Goal: Task Accomplishment & Management: Complete application form

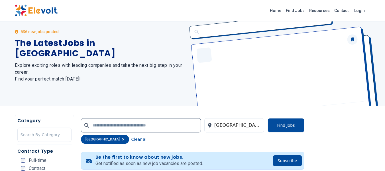
scroll to position [85, 0]
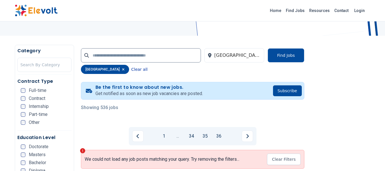
click at [131, 69] on button "Clear all" at bounding box center [139, 69] width 16 height 9
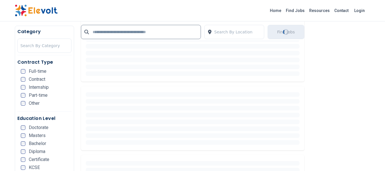
scroll to position [171, 0]
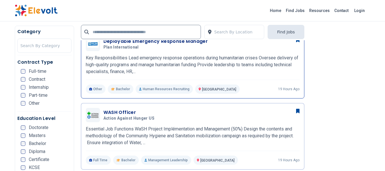
scroll to position [399, 0]
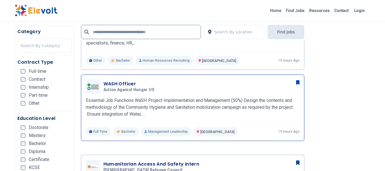
click at [128, 83] on h3 "WASH Officer" at bounding box center [129, 83] width 53 height 7
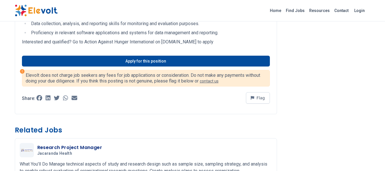
scroll to position [997, 0]
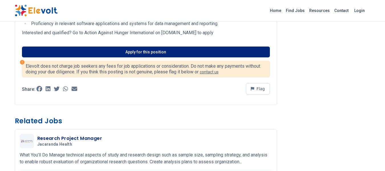
click at [150, 57] on link "Apply for this position" at bounding box center [146, 51] width 248 height 11
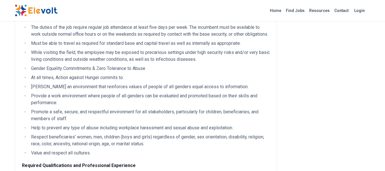
scroll to position [712, 0]
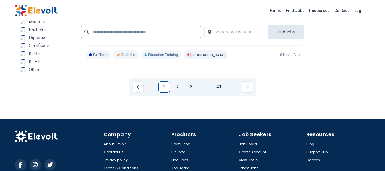
scroll to position [1259, 0]
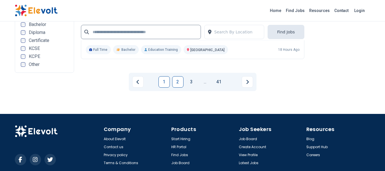
click at [178, 79] on link "2" at bounding box center [177, 81] width 11 height 11
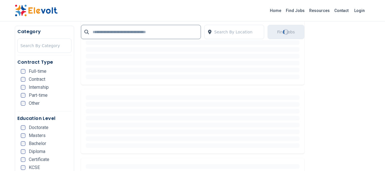
scroll to position [171, 0]
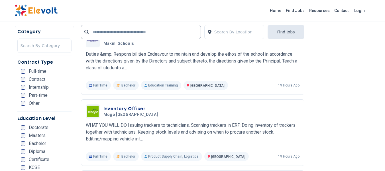
scroll to position [199, 0]
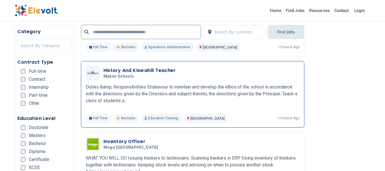
click at [144, 70] on h3 "History And Kiswahili Teacher" at bounding box center [139, 70] width 72 height 7
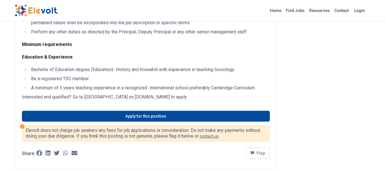
scroll to position [313, 0]
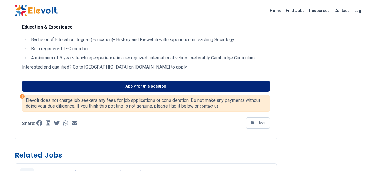
click at [131, 86] on link "Apply for this position" at bounding box center [146, 86] width 248 height 11
